Goal: Task Accomplishment & Management: Manage account settings

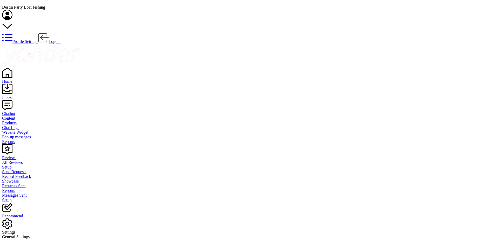
click at [16, 95] on div "Inbox" at bounding box center [247, 97] width 491 height 5
click at [22, 155] on div "Reviews" at bounding box center [249, 157] width 494 height 5
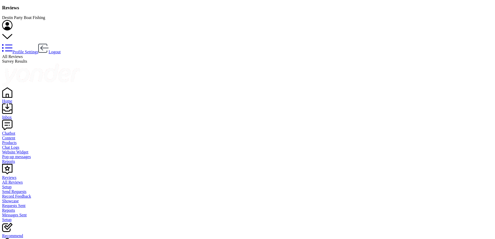
click at [17, 131] on div "Chatbot" at bounding box center [247, 133] width 491 height 5
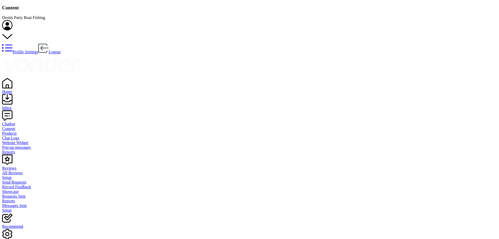
click at [17, 105] on div "Inbox" at bounding box center [249, 107] width 494 height 5
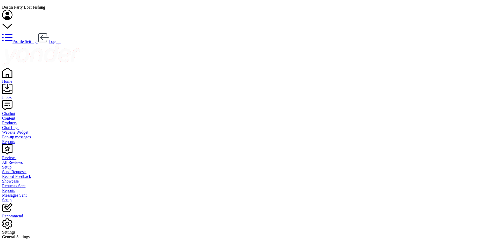
drag, startPoint x: 179, startPoint y: 215, endPoint x: 214, endPoint y: 214, distance: 34.8
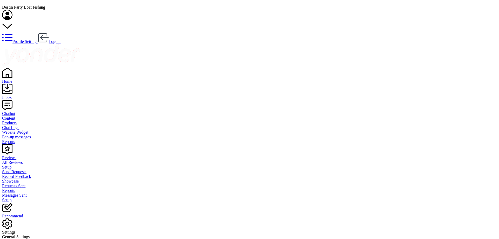
click at [17, 79] on div "Home" at bounding box center [249, 81] width 494 height 5
click at [252, 15] on div "Destin Party Boat Fishing Profile Settings Logout" at bounding box center [247, 24] width 491 height 39
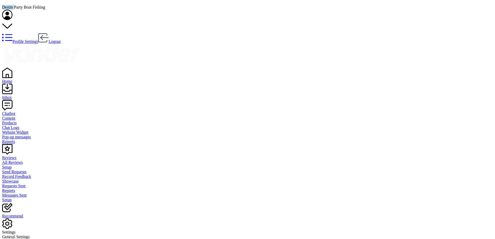
click at [17, 95] on div "Inbox" at bounding box center [247, 97] width 491 height 5
click at [21, 155] on div "Reviews" at bounding box center [249, 157] width 494 height 5
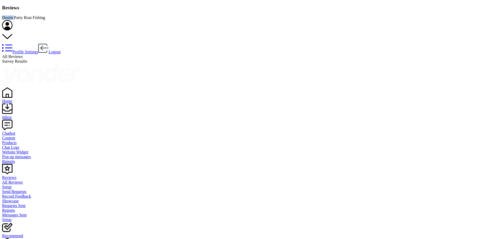
click at [19, 99] on div "Home" at bounding box center [247, 101] width 491 height 5
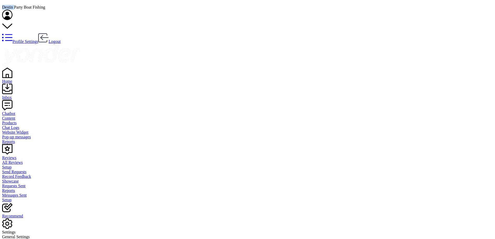
click at [18, 155] on div "Reviews" at bounding box center [247, 157] width 491 height 5
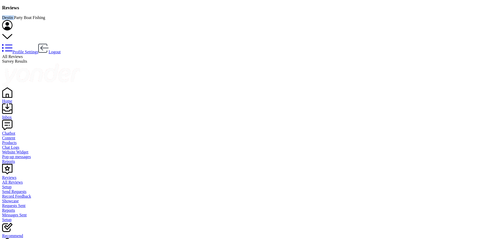
click at [13, 115] on div "Inbox" at bounding box center [247, 117] width 491 height 5
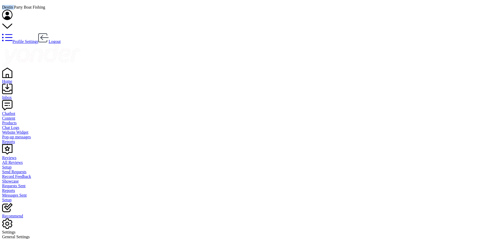
click at [12, 74] on link "Home" at bounding box center [249, 78] width 494 height 9
click at [15, 95] on div "Inbox" at bounding box center [247, 97] width 491 height 5
click at [16, 111] on div "Chatbot" at bounding box center [249, 113] width 494 height 5
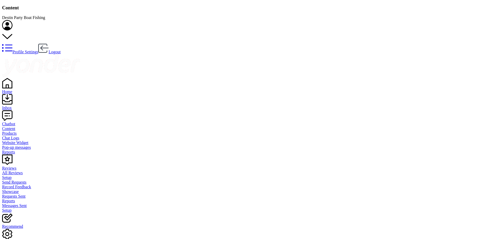
click at [20, 89] on div "Home" at bounding box center [247, 91] width 491 height 5
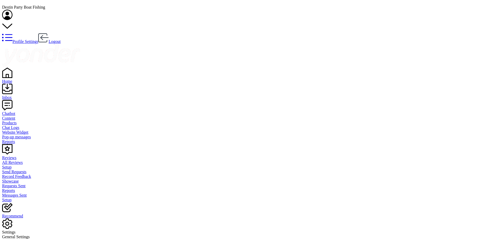
click at [18, 95] on div "Inbox" at bounding box center [247, 97] width 491 height 5
click at [20, 79] on div "Home" at bounding box center [249, 81] width 494 height 5
